Goal: Transaction & Acquisition: Purchase product/service

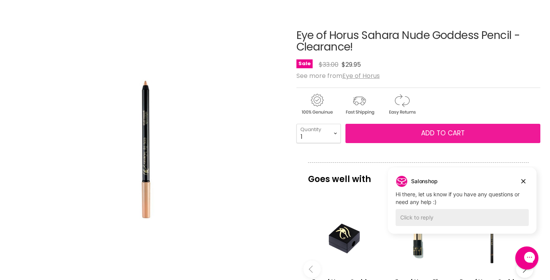
click at [429, 132] on span "Add to cart" at bounding box center [443, 133] width 44 height 9
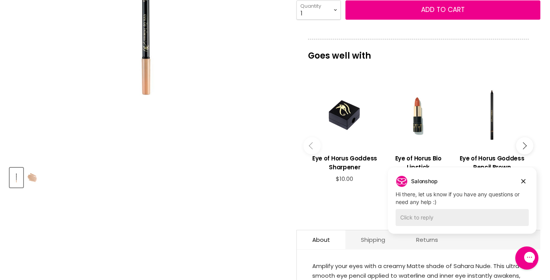
scroll to position [220, 0]
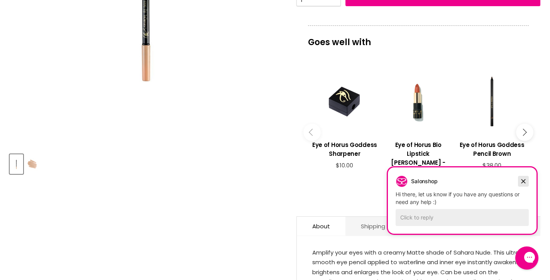
drag, startPoint x: 524, startPoint y: 181, endPoint x: 812, endPoint y: 324, distance: 321.0
click at [524, 181] on icon "Dismiss campaign" at bounding box center [524, 182] width 4 height 4
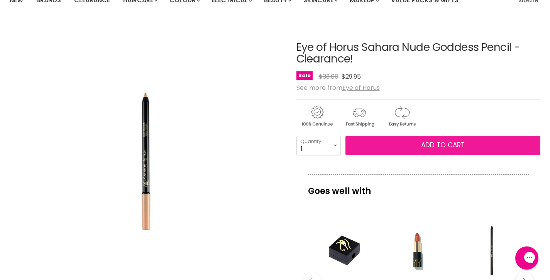
scroll to position [83, 0]
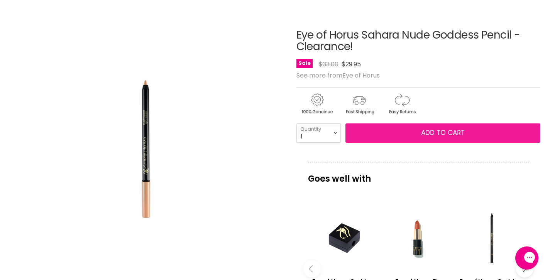
click at [478, 131] on button "Add to cart" at bounding box center [443, 133] width 195 height 19
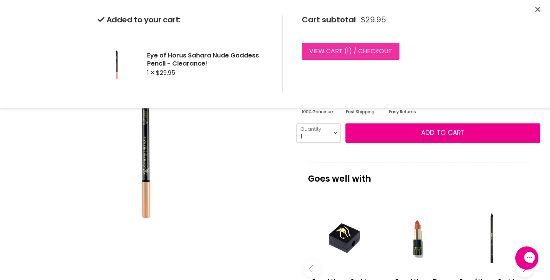
click at [384, 50] on link "View cart ( 1 ) / Checkout" at bounding box center [351, 51] width 98 height 17
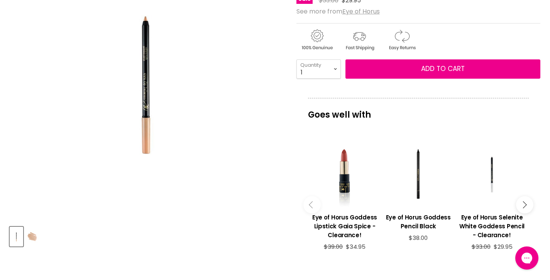
scroll to position [86, 0]
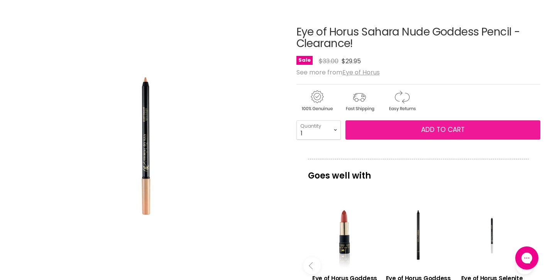
click at [463, 130] on span "Add to cart" at bounding box center [443, 129] width 44 height 9
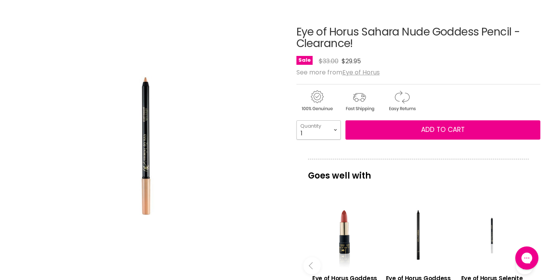
select select "2"
type input "2"
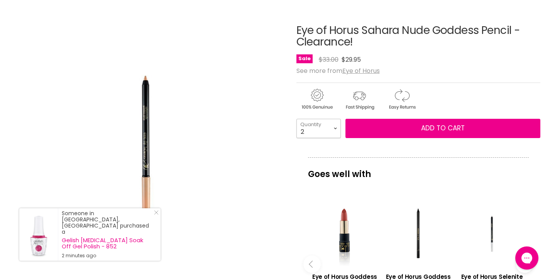
scroll to position [25, 0]
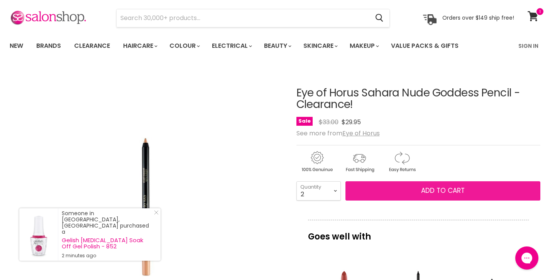
click at [479, 191] on button "Add to cart" at bounding box center [443, 190] width 195 height 19
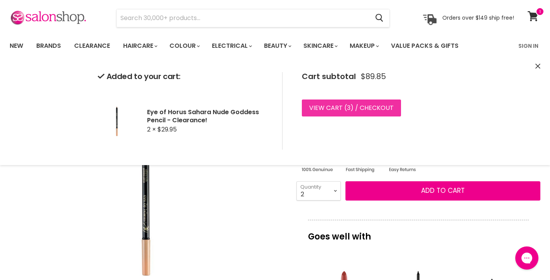
click at [376, 106] on link "View cart ( 3 ) / Checkout" at bounding box center [351, 108] width 99 height 17
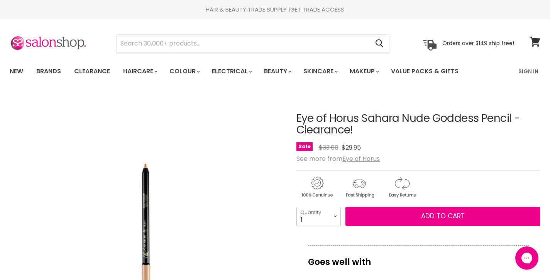
select select "2"
type input "2"
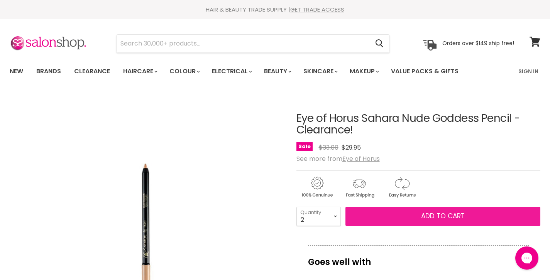
click at [463, 216] on span "Add to cart" at bounding box center [443, 216] width 44 height 9
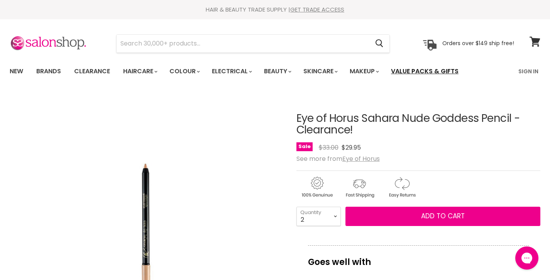
click at [447, 68] on link "Value Packs & Gifts" at bounding box center [424, 71] width 79 height 16
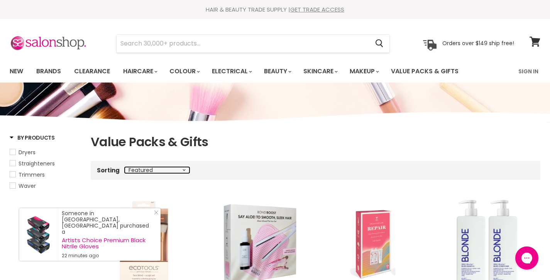
select select "title-ascending"
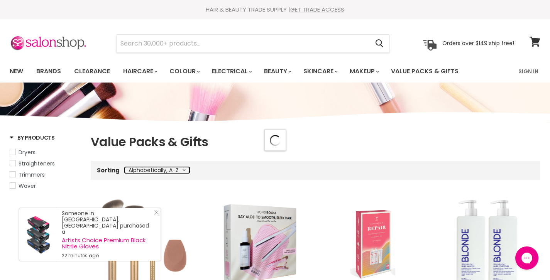
select select "title-ascending"
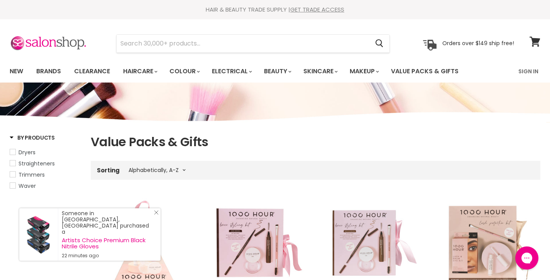
scroll to position [12, 0]
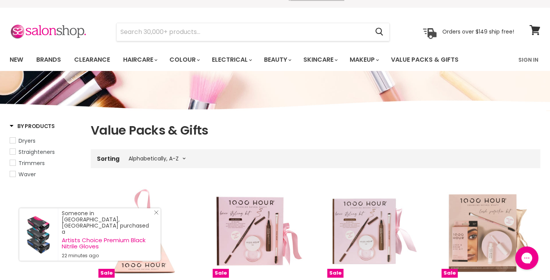
click at [153, 218] on link "Close Icon" at bounding box center [155, 214] width 8 height 8
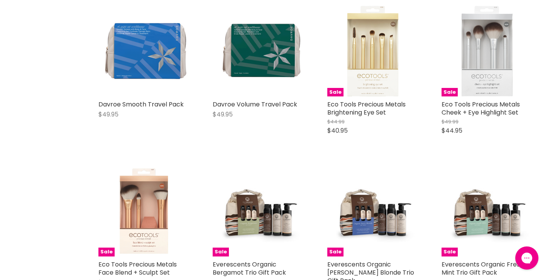
scroll to position [1780, 0]
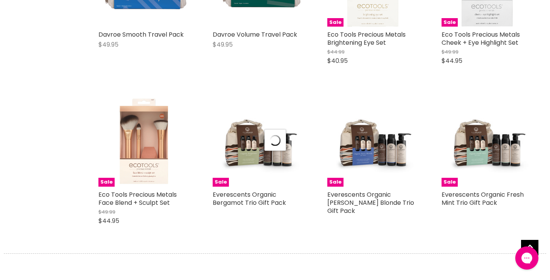
select select "title-ascending"
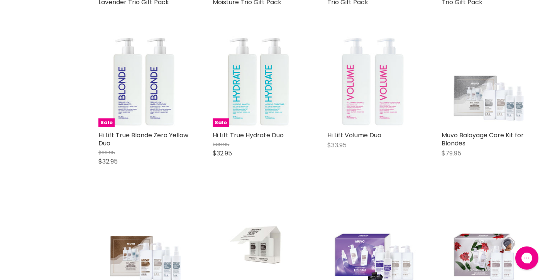
scroll to position [1885, 0]
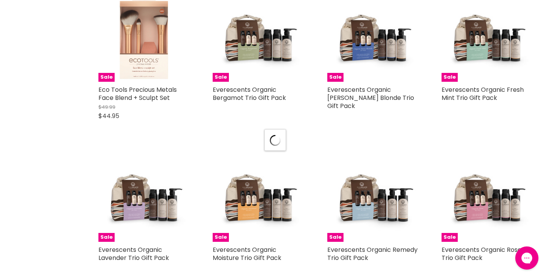
select select "manual"
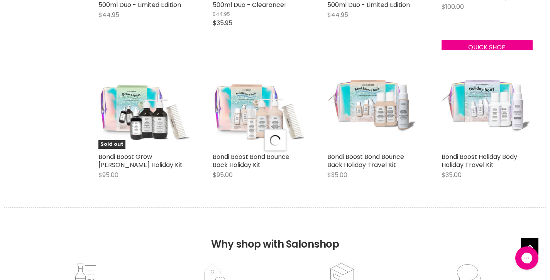
select select "manual"
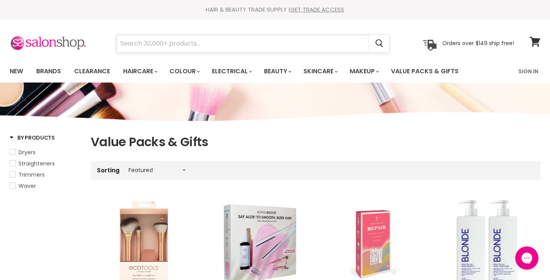
click at [219, 45] on input "Search" at bounding box center [243, 44] width 252 height 18
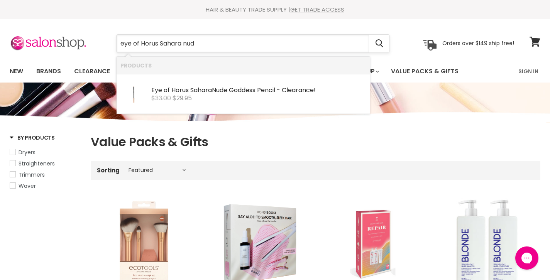
type input "eye of Horus Sahara nude"
click at [229, 90] on b "Nude" at bounding box center [220, 90] width 15 height 9
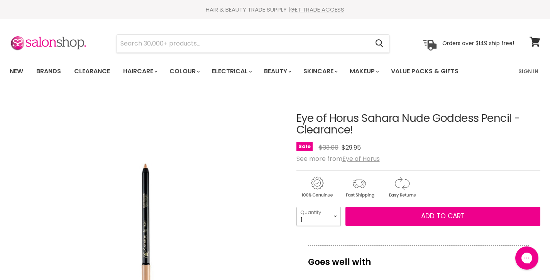
select select "2"
type input "2"
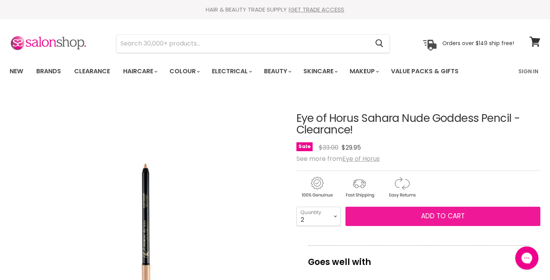
click at [450, 215] on span "Add to cart" at bounding box center [443, 216] width 44 height 9
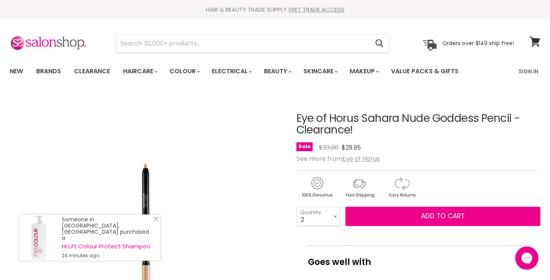
click at [157, 221] on icon "Close Icon" at bounding box center [156, 219] width 5 height 5
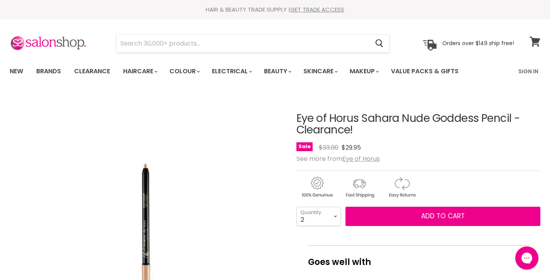
click at [536, 40] on span at bounding box center [540, 37] width 8 height 8
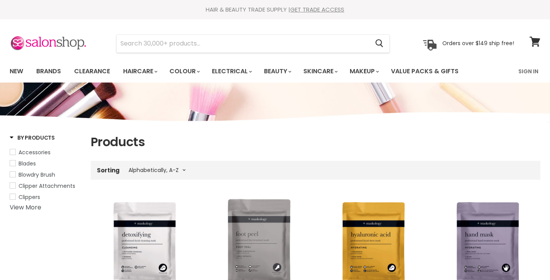
select select "title-ascending"
click at [205, 41] on input "Search" at bounding box center [243, 44] width 252 height 18
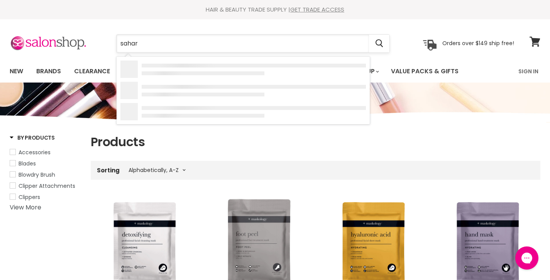
type input "sahara"
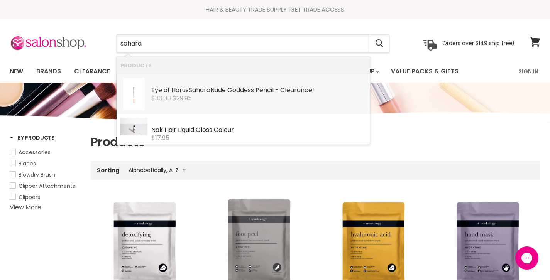
click at [198, 90] on b "Sahara" at bounding box center [200, 90] width 22 height 9
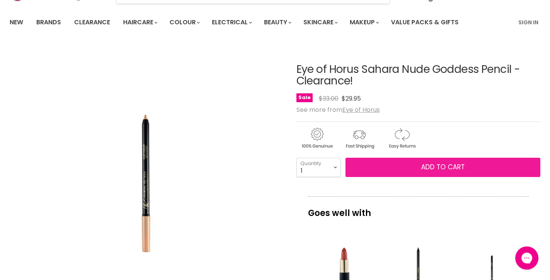
click at [428, 164] on span "Add to cart" at bounding box center [443, 167] width 44 height 9
click at [428, 167] on span "Add to cart" at bounding box center [443, 167] width 44 height 9
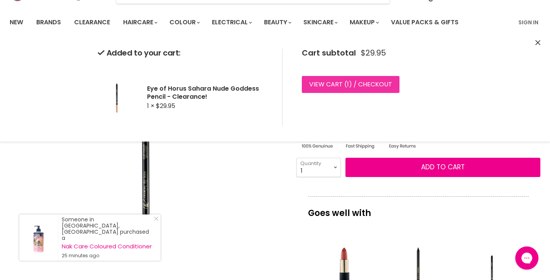
click at [366, 82] on link "View cart ( 1 ) / Checkout" at bounding box center [351, 84] width 98 height 17
